Goal: Information Seeking & Learning: Understand process/instructions

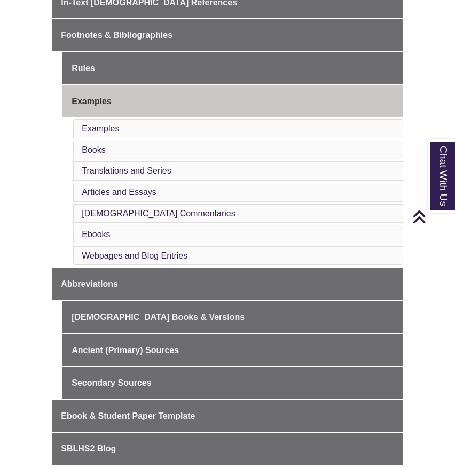
scroll to position [354, 0]
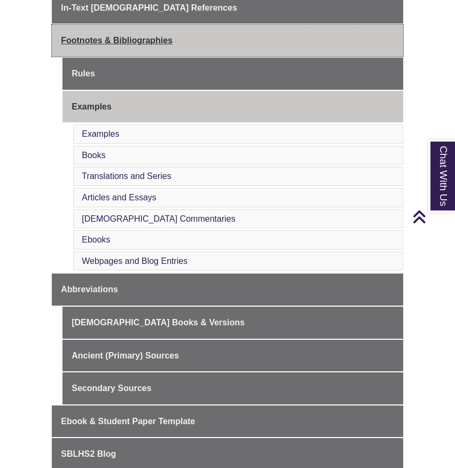
click at [315, 49] on link "Footnotes & Bibliographies" at bounding box center [227, 41] width 351 height 32
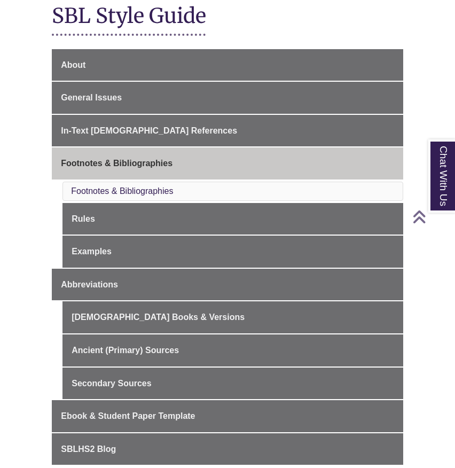
scroll to position [241, 0]
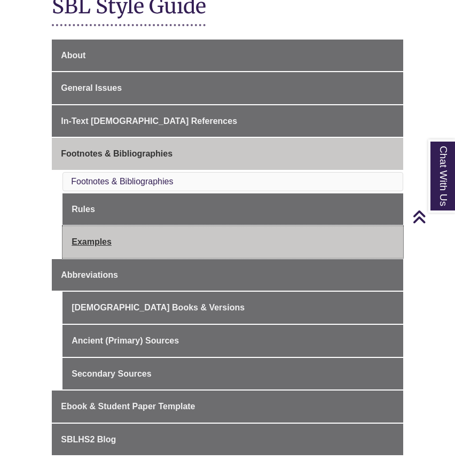
click at [88, 239] on link "Examples" at bounding box center [232, 242] width 341 height 32
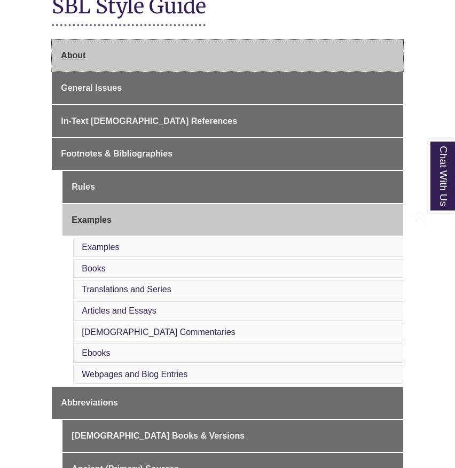
scroll to position [310, 0]
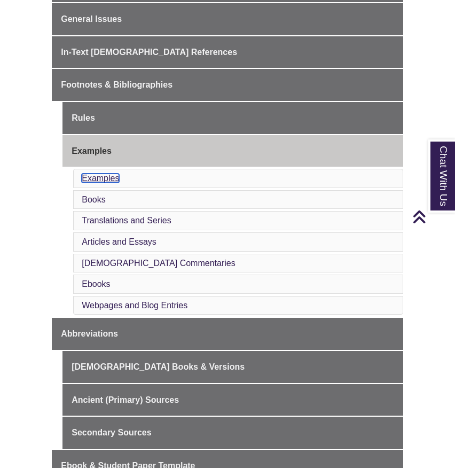
click at [110, 180] on link "Examples" at bounding box center [100, 177] width 37 height 9
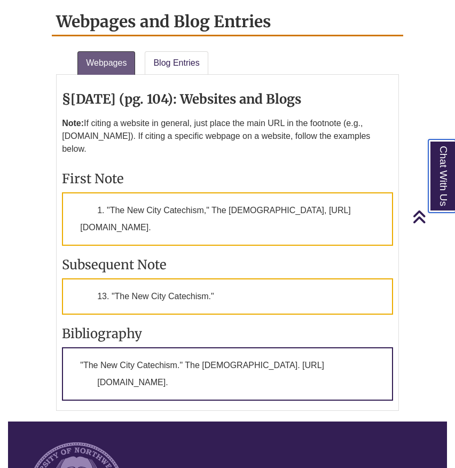
scroll to position [3144, 0]
